Goal: Task Accomplishment & Management: Use online tool/utility

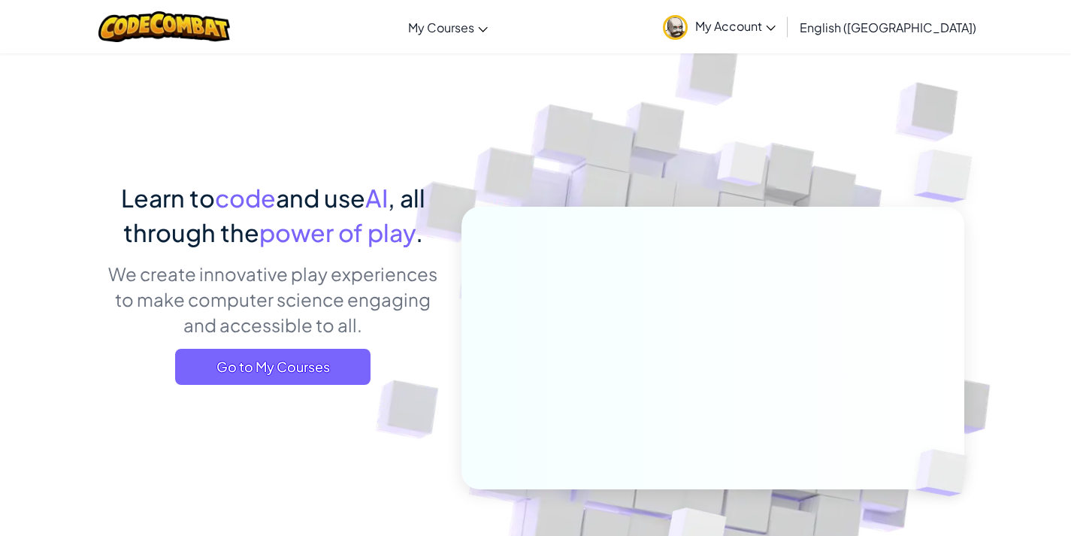
click at [776, 22] on span "My Account" at bounding box center [735, 26] width 80 height 16
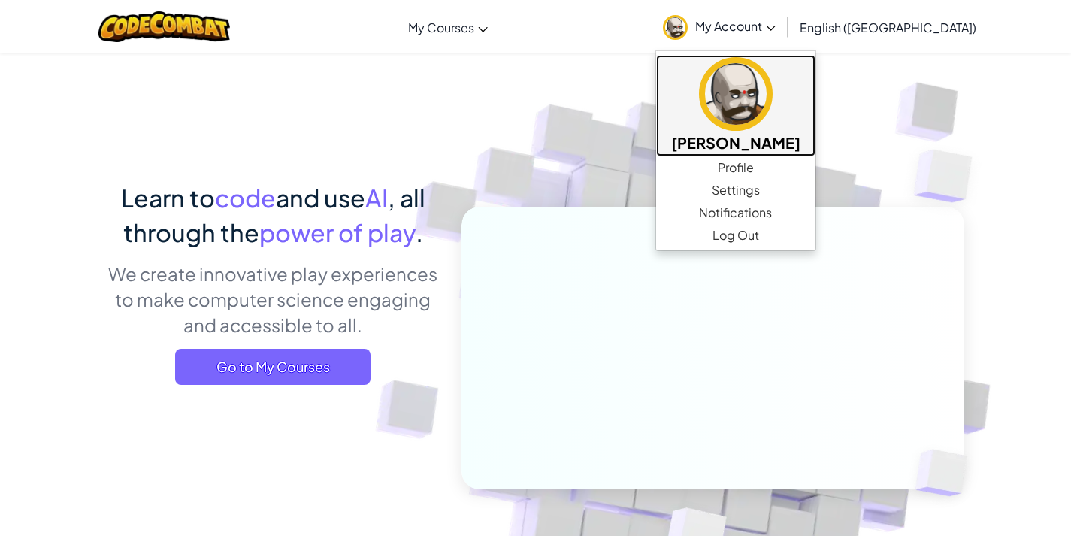
click at [797, 141] on h5 "[PERSON_NAME]" at bounding box center [735, 142] width 129 height 23
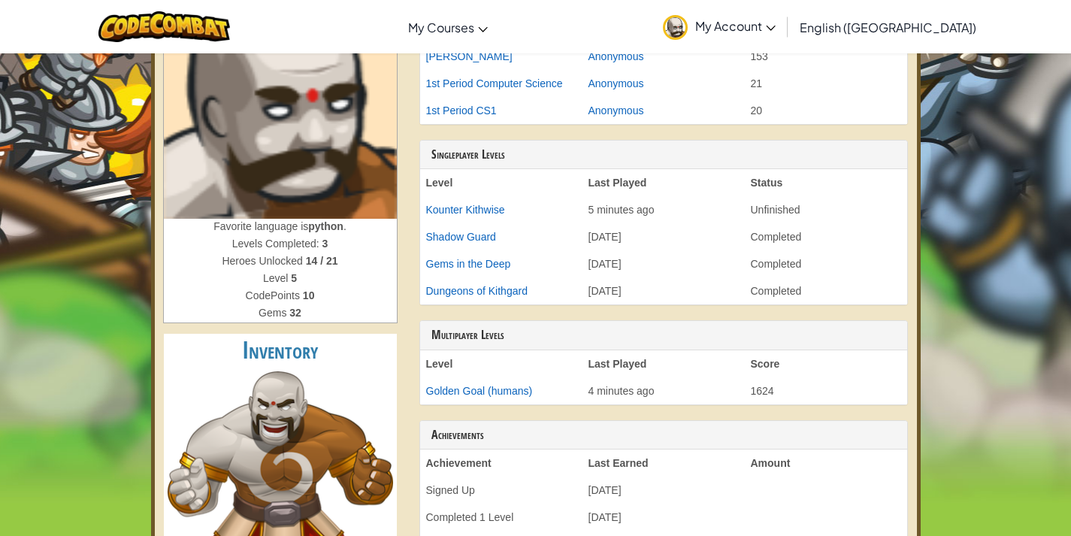
scroll to position [225, 0]
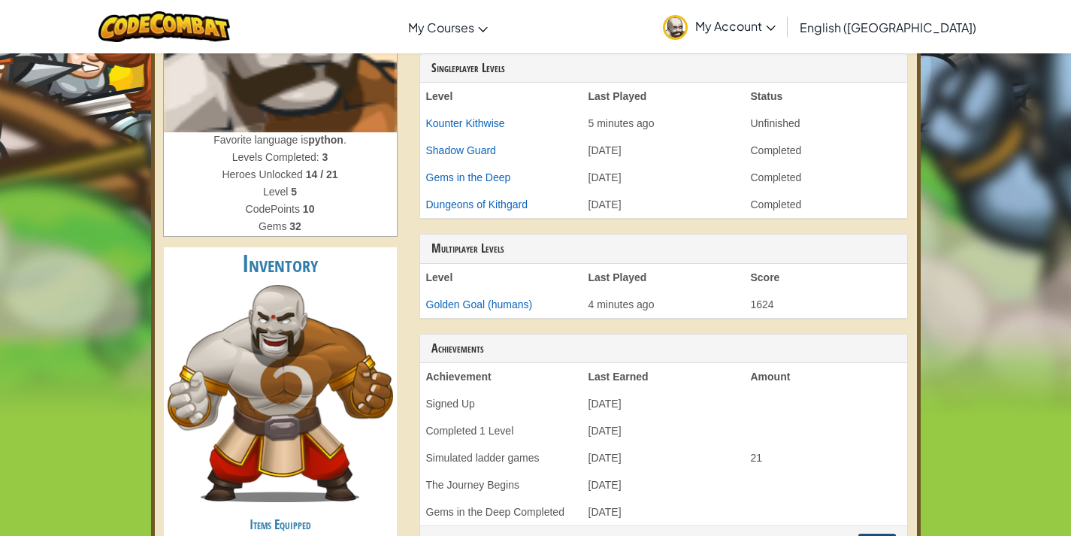
click at [296, 419] on img at bounding box center [280, 393] width 225 height 217
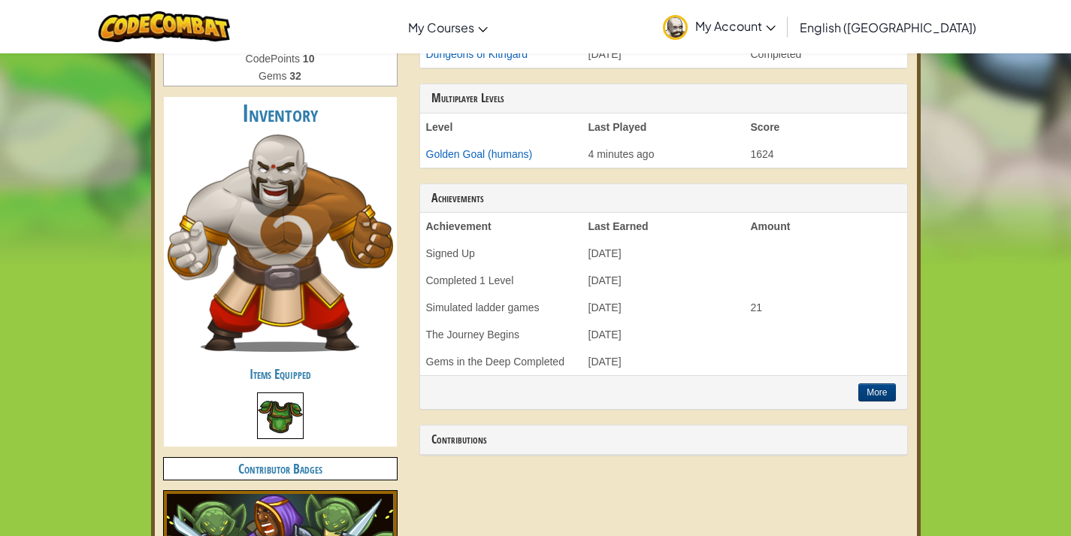
click at [290, 425] on img at bounding box center [280, 415] width 47 height 47
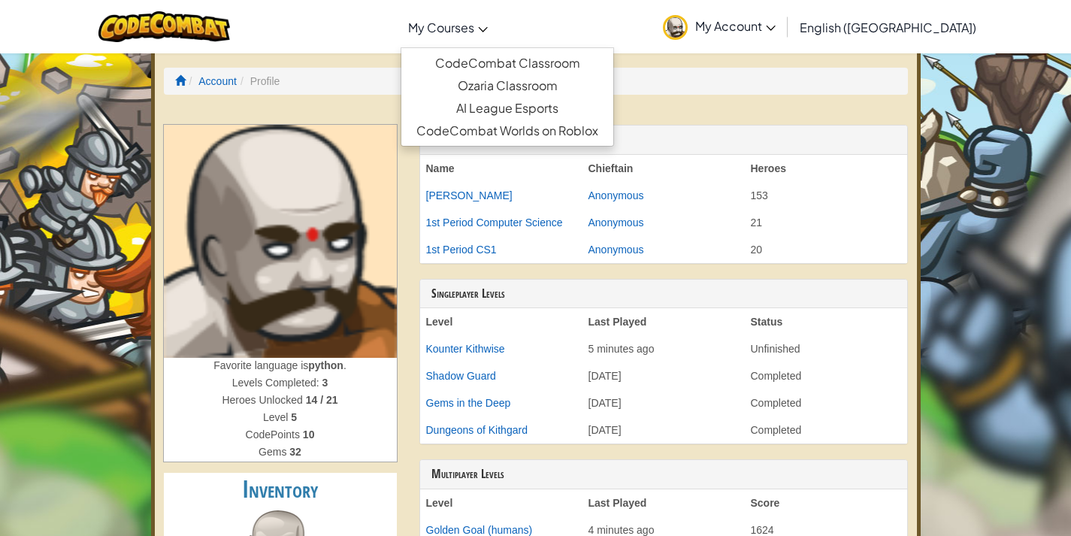
click at [474, 23] on span "My Courses" at bounding box center [441, 28] width 66 height 16
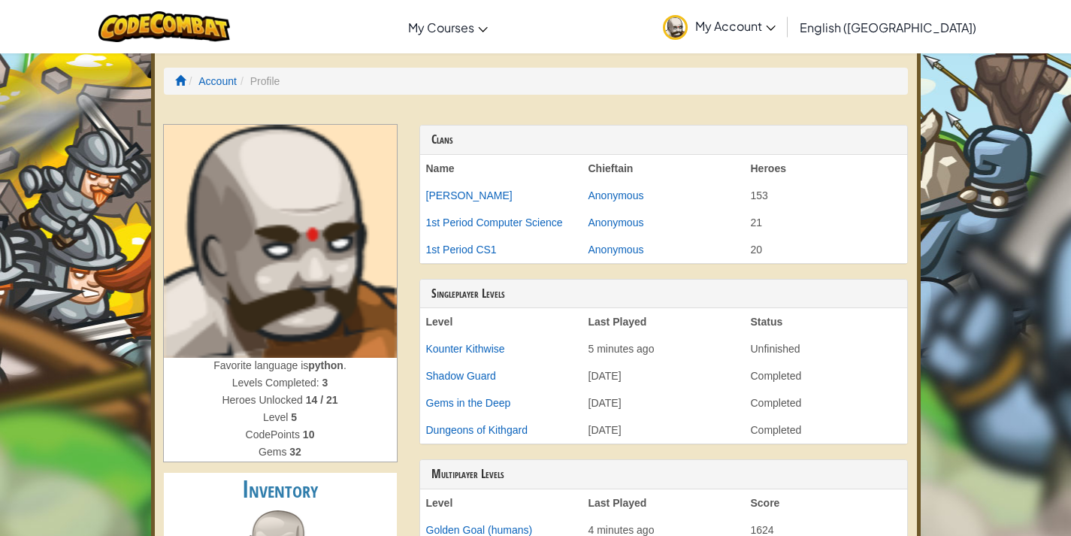
click at [274, 77] on li "Profile" at bounding box center [258, 81] width 43 height 15
click at [267, 86] on li "Profile" at bounding box center [258, 81] width 43 height 15
click at [346, 101] on div "Account Profile Favorite language is python . Levels Completed: 3 Heroes Unlock…" at bounding box center [536, 518] width 770 height 939
click at [178, 76] on span at bounding box center [180, 80] width 11 height 11
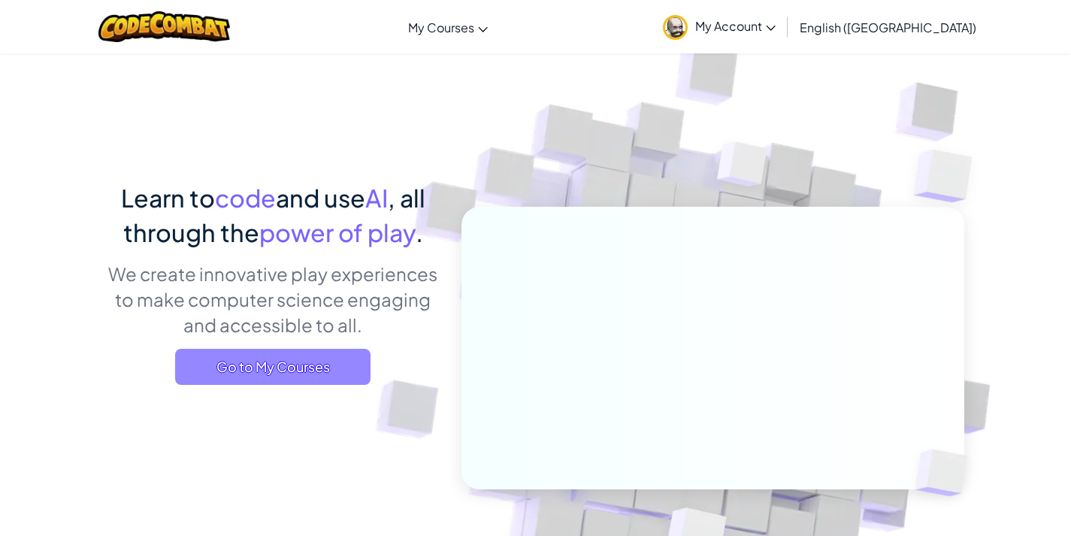
click at [313, 367] on span "Go to My Courses" at bounding box center [272, 367] width 195 height 36
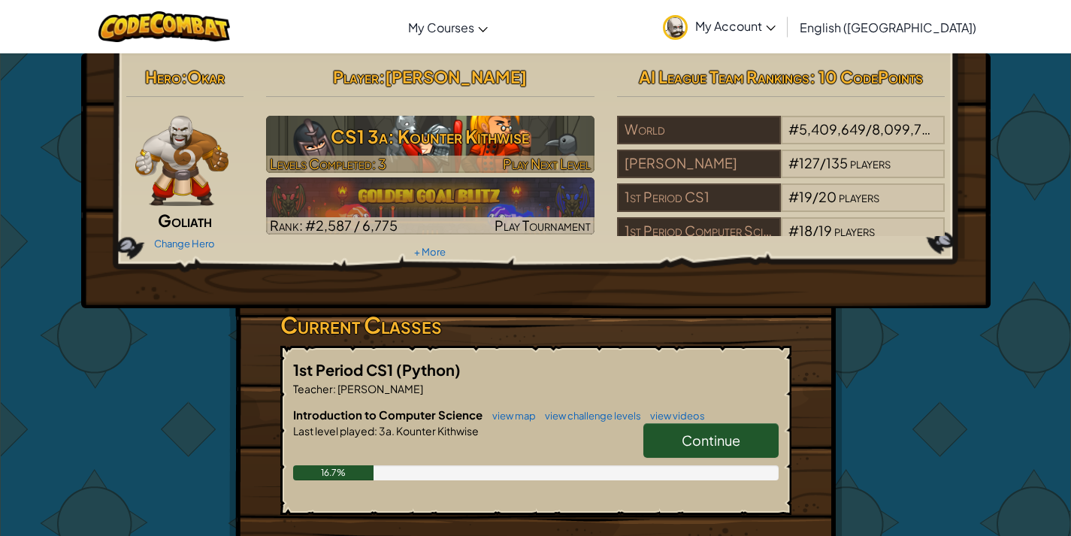
click at [367, 150] on h3 "CS1 3a: Kounter Kithwise" at bounding box center [430, 136] width 328 height 34
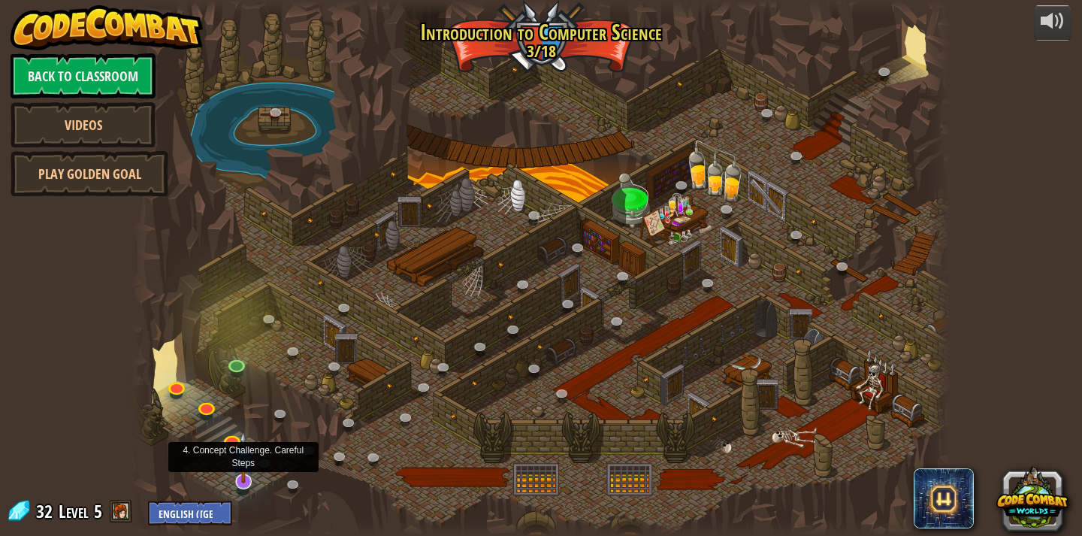
click at [242, 470] on img at bounding box center [243, 457] width 23 height 52
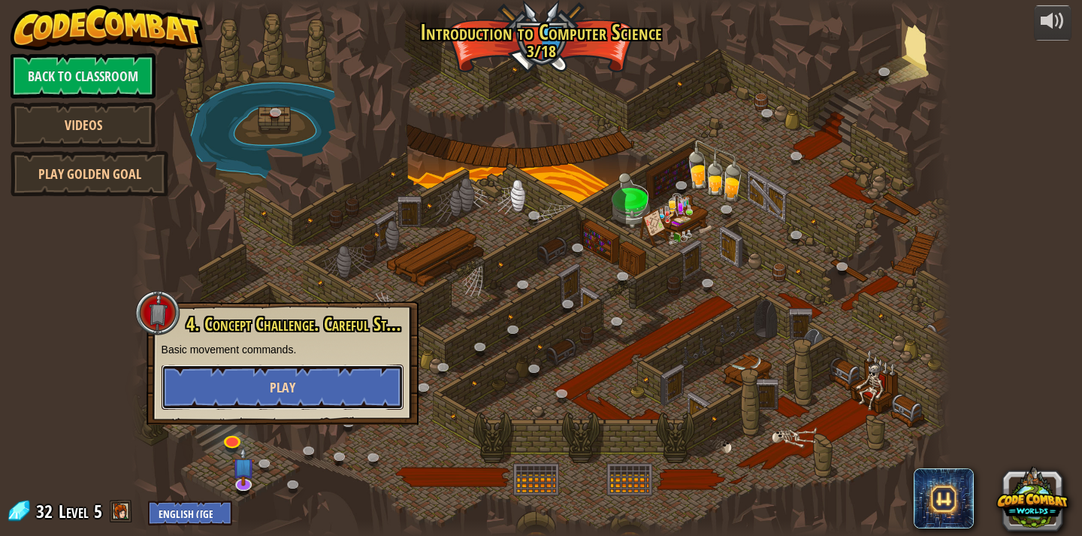
click at [263, 393] on button "Play" at bounding box center [283, 386] width 242 height 45
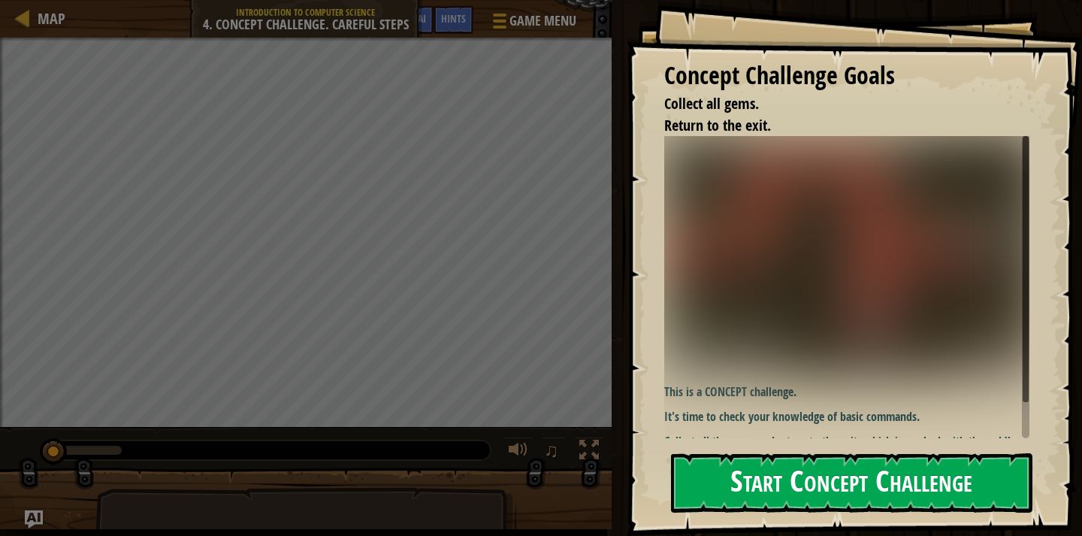
click at [821, 246] on div "Concept Challenge Goals Collect all gems. Return to the exit. This is a CONCEPT…" at bounding box center [854, 268] width 455 height 536
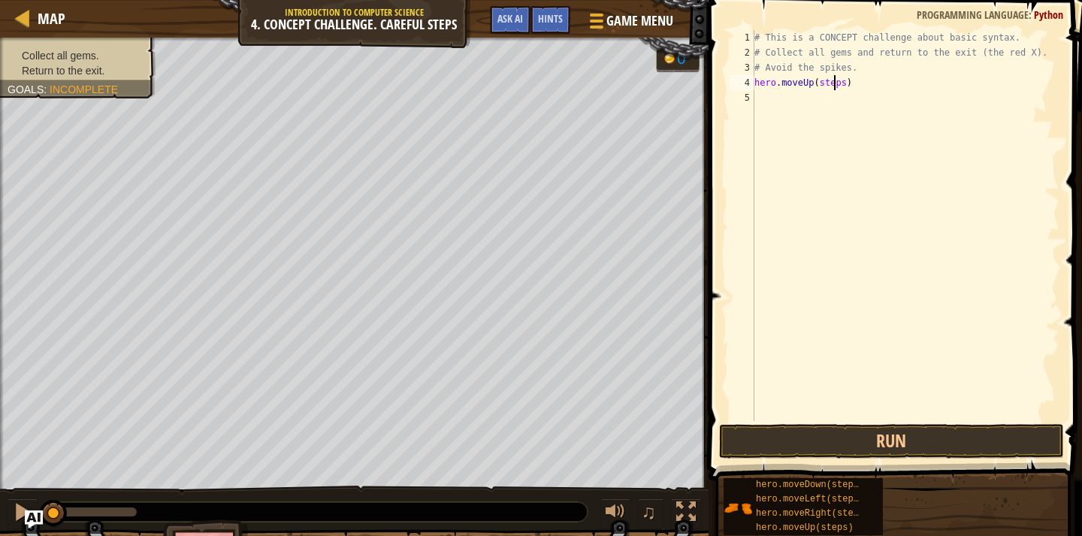
click at [836, 80] on div "# This is a CONCEPT challenge about basic syntax. # Collect all gems and return…" at bounding box center [905, 240] width 308 height 421
click at [837, 84] on div "# This is a CONCEPT challenge about basic syntax. # Collect all gems and return…" at bounding box center [905, 240] width 308 height 421
click at [849, 99] on div "# This is a CONCEPT challenge about basic syntax. # Collect all gems and return…" at bounding box center [905, 240] width 308 height 421
click at [851, 102] on div "# This is a CONCEPT challenge about basic syntax. # Collect all gems and return…" at bounding box center [905, 240] width 308 height 421
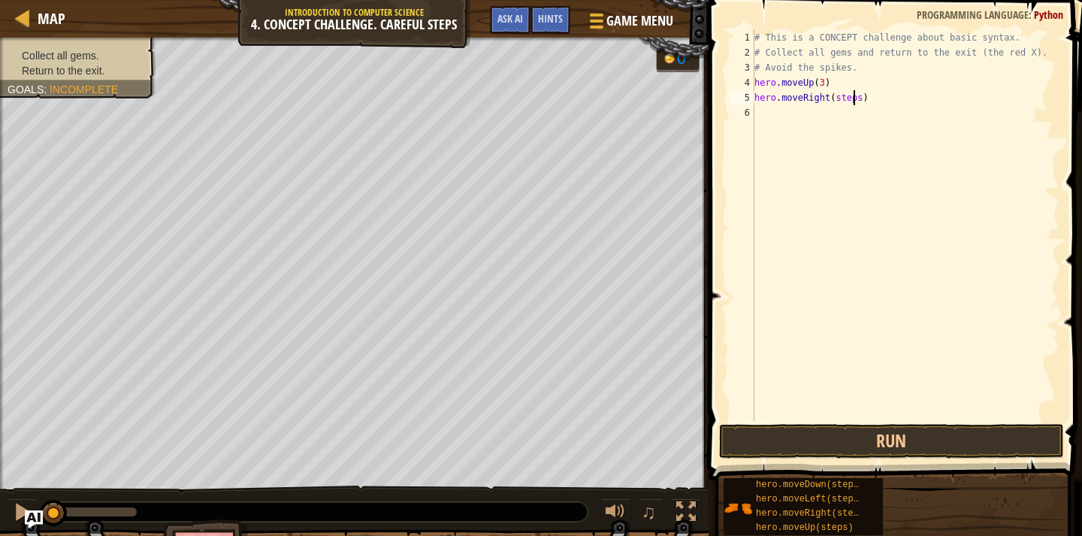
click at [854, 101] on div "# This is a CONCEPT challenge about basic syntax. # Collect all gems and return…" at bounding box center [905, 240] width 308 height 421
type textarea "hero.moveRight(3)"
click at [907, 302] on div "# This is a CONCEPT challenge about basic syntax. # Collect all gems and return…" at bounding box center [905, 240] width 308 height 421
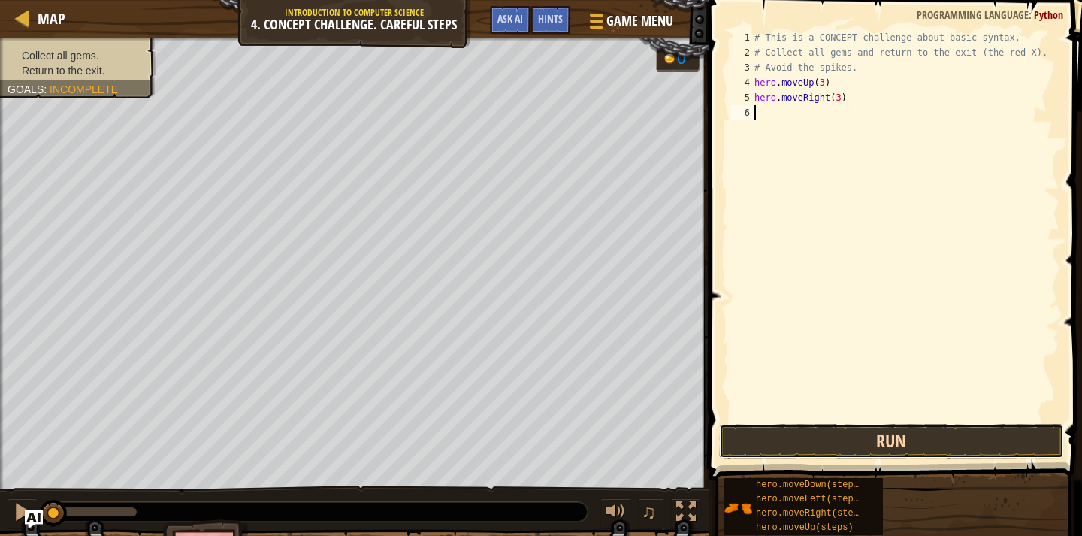
click at [963, 437] on button "Run" at bounding box center [891, 441] width 345 height 35
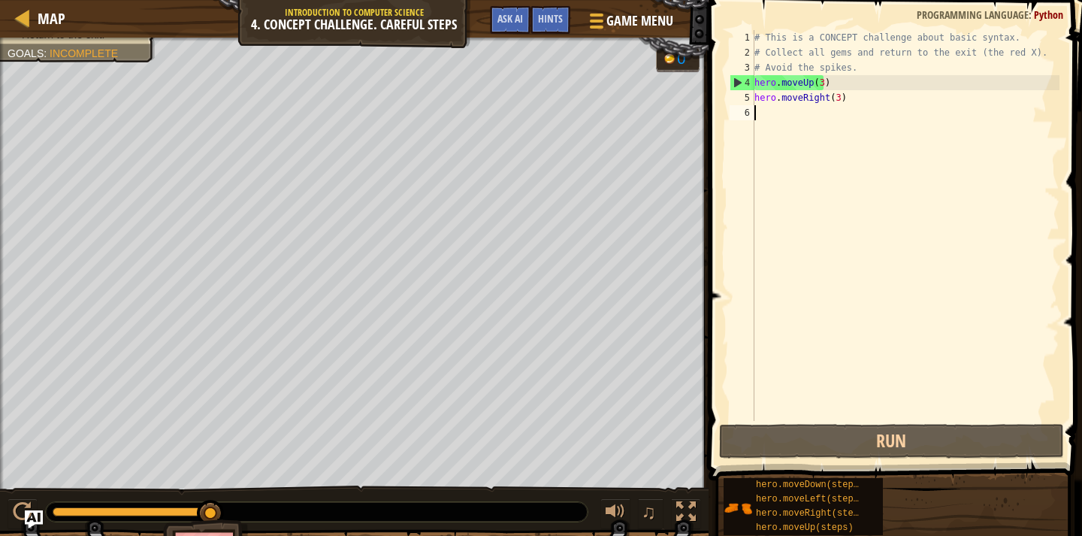
click at [832, 396] on div "# This is a CONCEPT challenge about basic syntax. # Collect all gems and return…" at bounding box center [905, 240] width 308 height 421
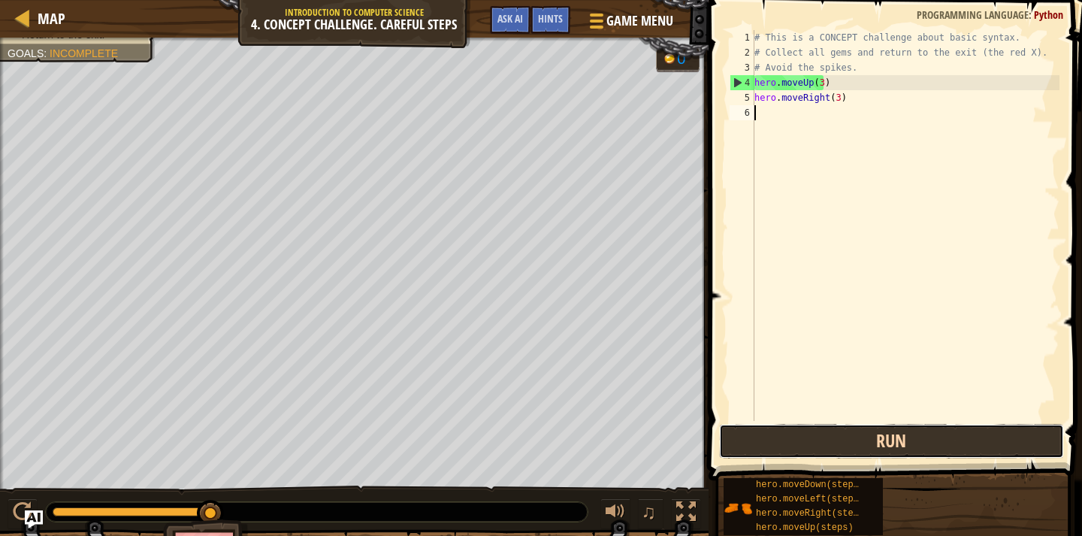
click at [795, 443] on button "Run" at bounding box center [891, 441] width 345 height 35
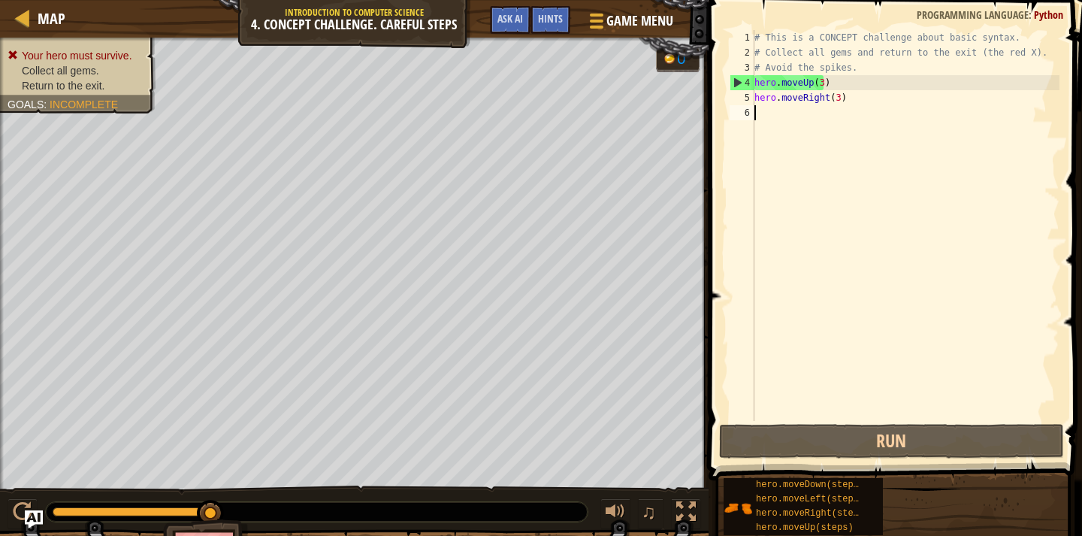
click at [819, 82] on div "# This is a CONCEPT challenge about basic syntax. # Collect all gems and return…" at bounding box center [905, 240] width 308 height 421
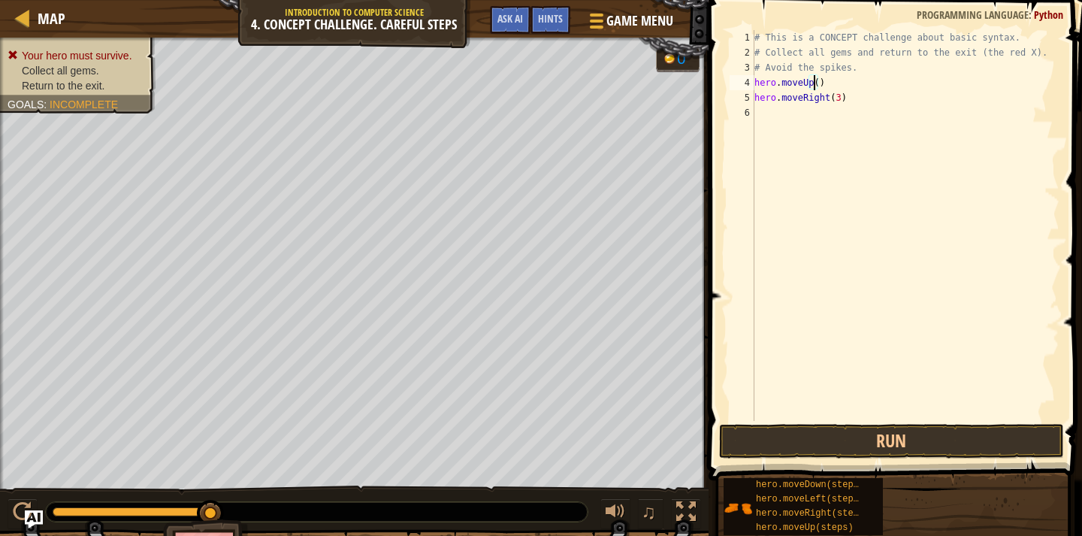
scroll to position [7, 5]
click at [833, 98] on div "# This is a CONCEPT challenge about basic syntax. # Collect all gems and return…" at bounding box center [905, 240] width 308 height 421
type textarea "hero.moveRight(2)"
click at [825, 431] on button "Run" at bounding box center [891, 441] width 345 height 35
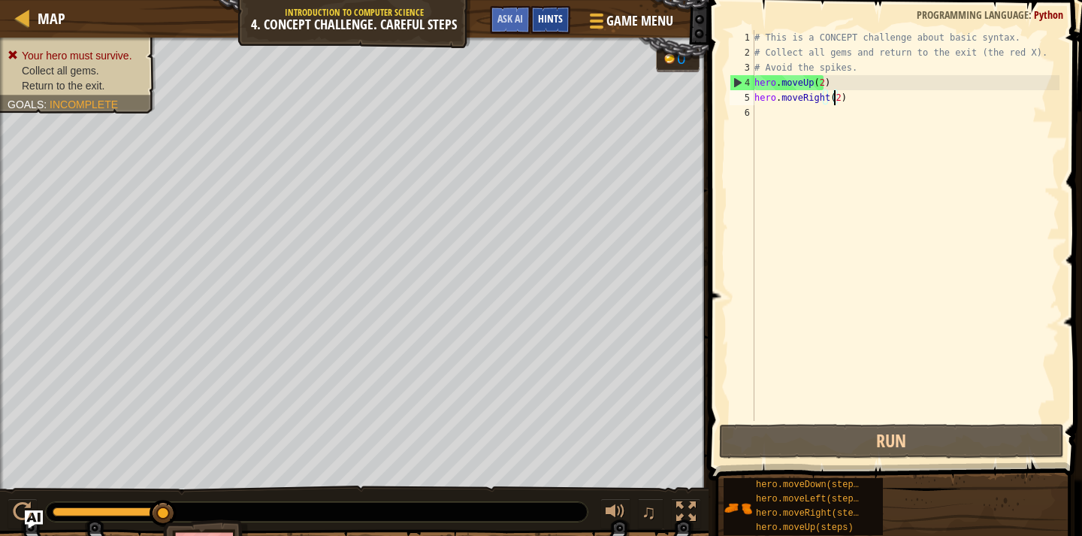
click at [558, 18] on span "Hints" at bounding box center [550, 18] width 25 height 14
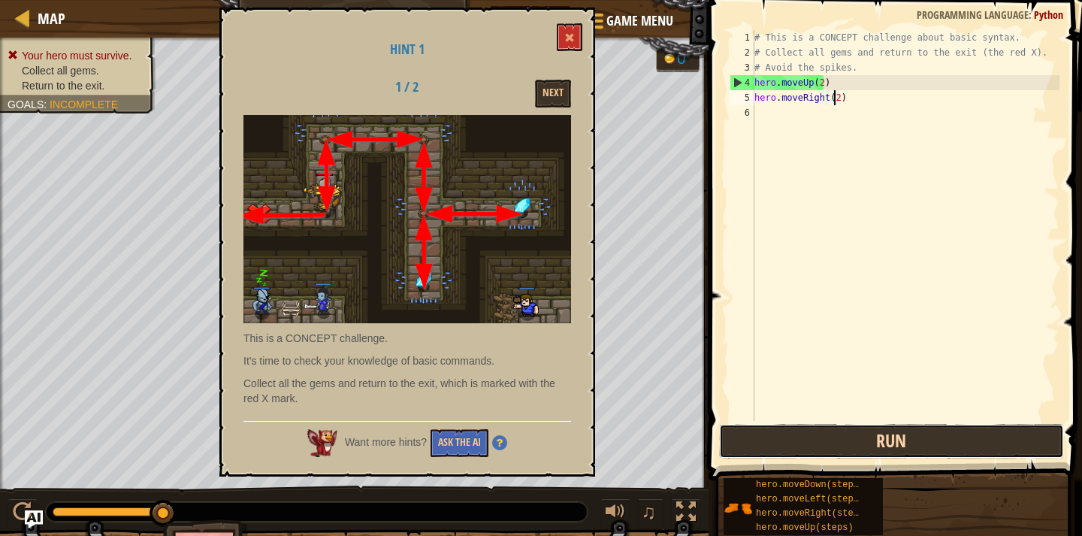
click at [894, 439] on button "Run" at bounding box center [891, 441] width 345 height 35
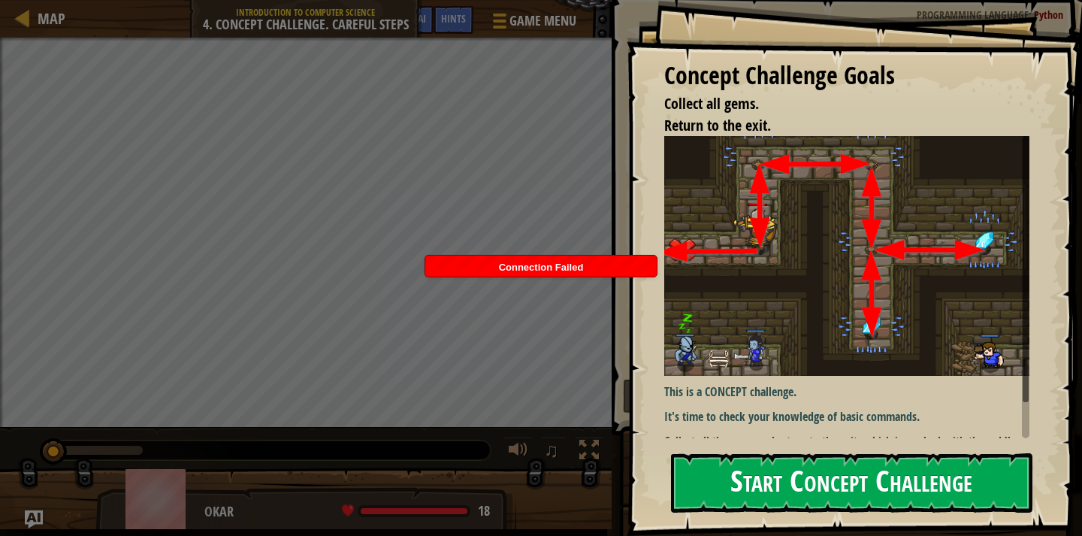
click at [733, 480] on button "Start Concept Challenge" at bounding box center [851, 482] width 361 height 59
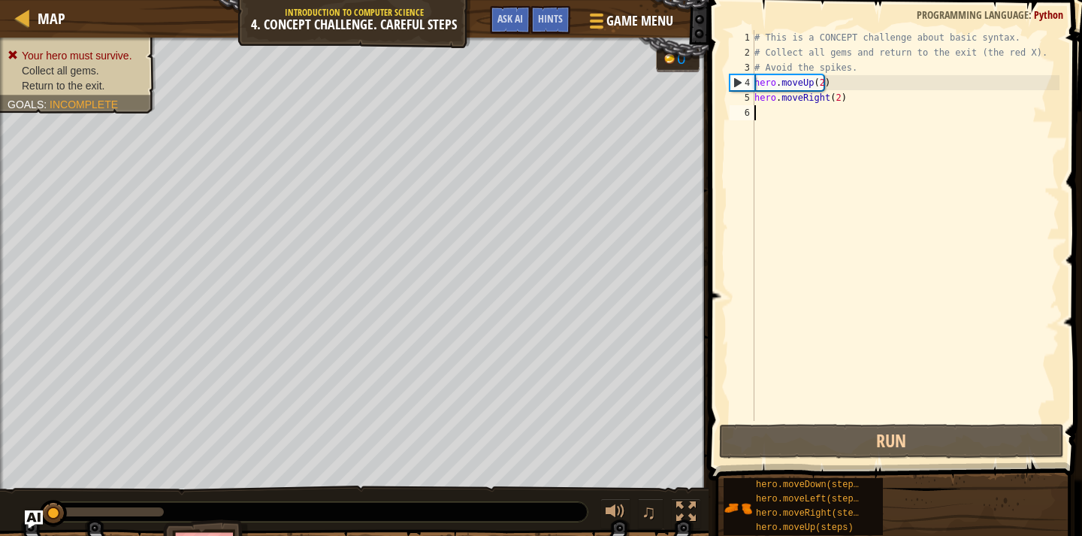
click at [737, 82] on div "4" at bounding box center [742, 82] width 24 height 15
drag, startPoint x: 732, startPoint y: 89, endPoint x: 727, endPoint y: 117, distance: 28.2
click at [727, 117] on div "hero.moveUp(2) 1 2 3 4 5 6 # This is a CONCEPT challenge about basic syntax. # …" at bounding box center [893, 225] width 333 height 391
type textarea "hero.moveRight(2)"
drag, startPoint x: 739, startPoint y: 94, endPoint x: 745, endPoint y: 180, distance: 85.9
